Goal: Transaction & Acquisition: Purchase product/service

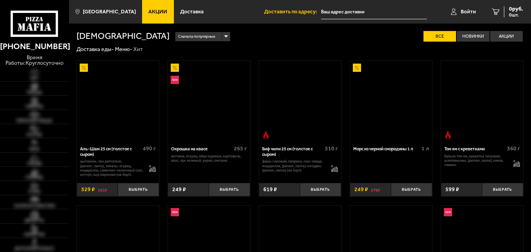
type input "[STREET_ADDRESS]"
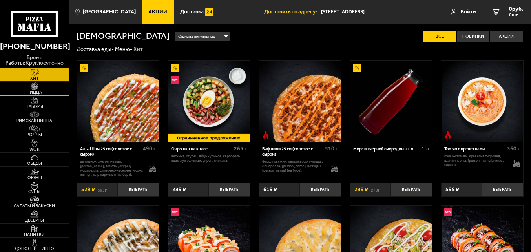
click at [47, 89] on link "Пицца" at bounding box center [34, 89] width 69 height 14
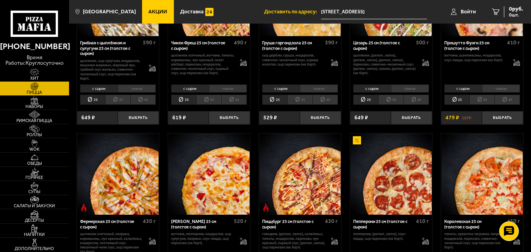
scroll to position [196, 0]
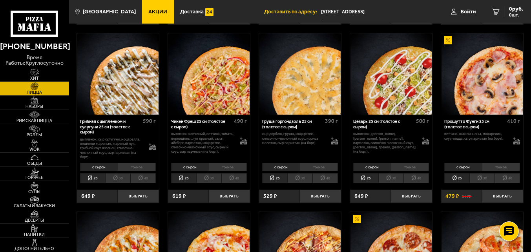
click at [507, 169] on li "тонкое" at bounding box center [501, 167] width 38 height 8
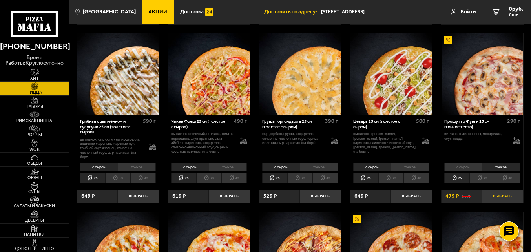
click at [510, 199] on button "Выбрать" at bounding box center [502, 197] width 41 height 14
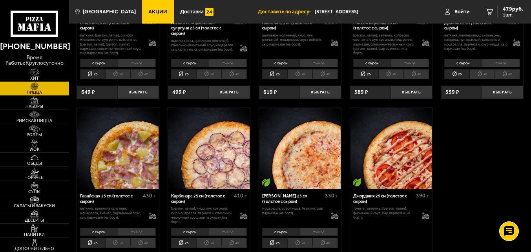
scroll to position [825, 0]
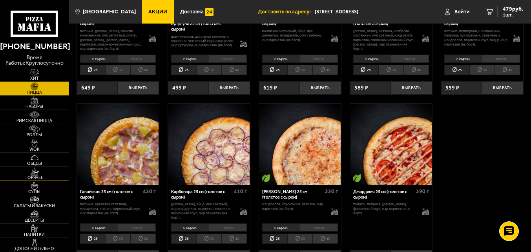
click at [31, 178] on span "Горячее" at bounding box center [34, 178] width 69 height 4
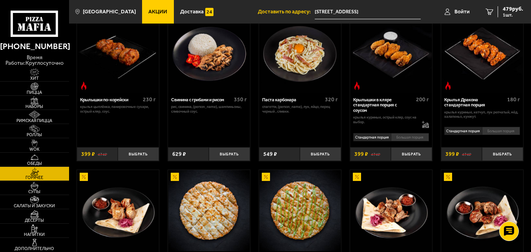
scroll to position [196, 0]
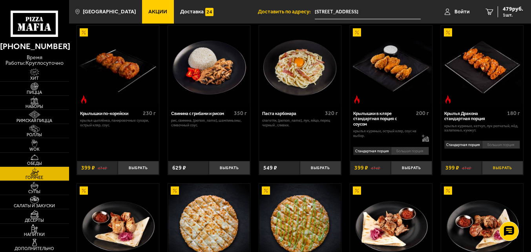
click at [505, 168] on button "Выбрать" at bounding box center [502, 168] width 41 height 14
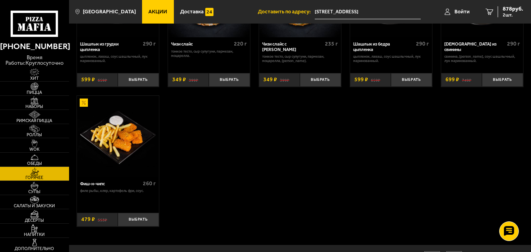
scroll to position [432, 0]
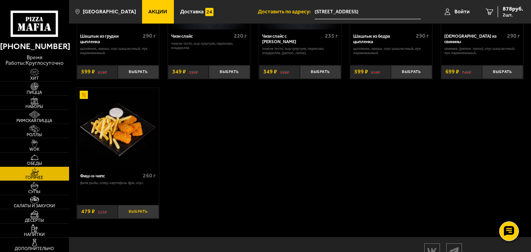
drag, startPoint x: 147, startPoint y: 218, endPoint x: 152, endPoint y: 216, distance: 4.7
click at [148, 217] on button "Выбрать" at bounding box center [138, 212] width 41 height 14
click at [518, 19] on link "3 1357 руб. 3 шт." at bounding box center [503, 12] width 57 height 24
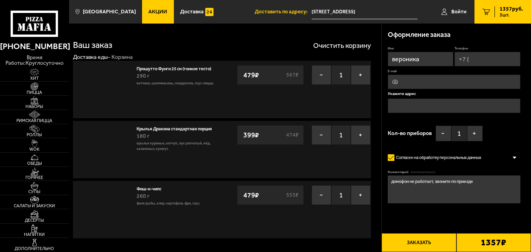
type input "[STREET_ADDRESS]"
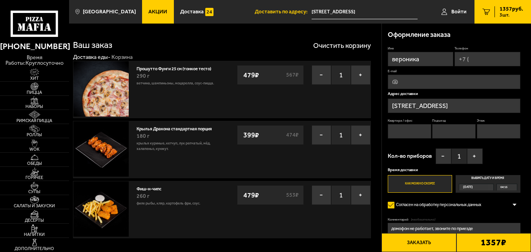
click at [410, 131] on input "Квартира / офис" at bounding box center [410, 131] width 44 height 15
type input "7"
type input "[PHONE_NUMBER]"
type input "1"
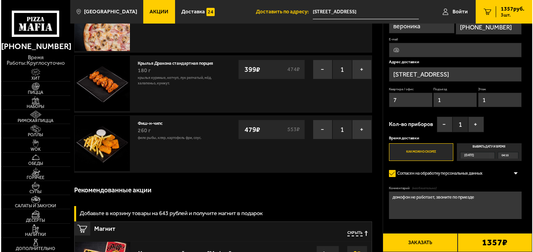
scroll to position [79, 0]
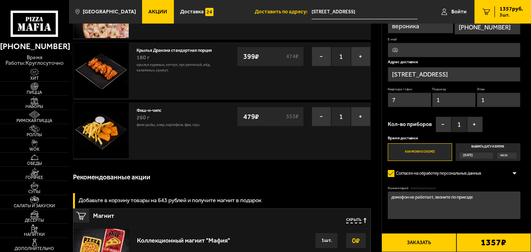
click at [423, 244] on button "Заказать" at bounding box center [419, 242] width 75 height 19
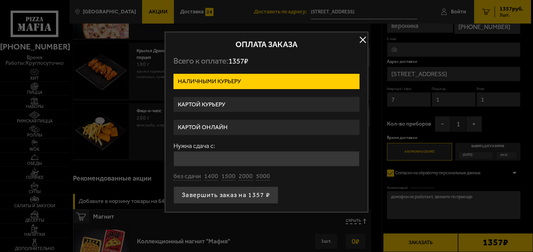
click at [234, 100] on label "Картой курьеру" at bounding box center [267, 104] width 186 height 15
click at [0, 0] on input "Картой курьеру" at bounding box center [0, 0] width 0 height 0
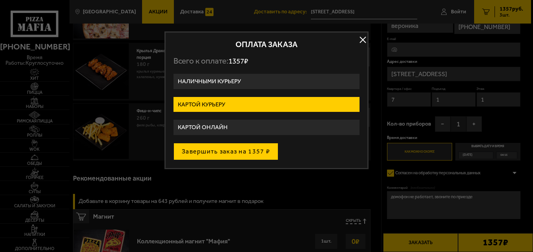
click at [242, 154] on button "Завершить заказ на 1357 ₽" at bounding box center [226, 151] width 105 height 17
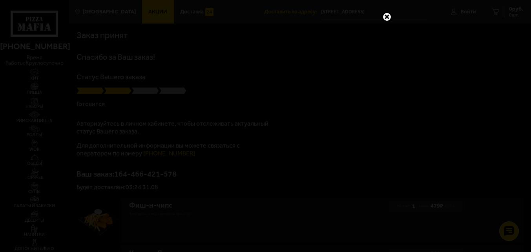
click at [386, 18] on link at bounding box center [387, 17] width 10 height 10
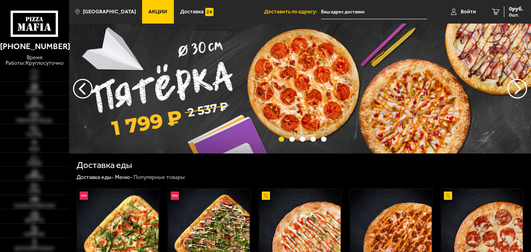
type input "[STREET_ADDRESS]"
